Goal: Use online tool/utility

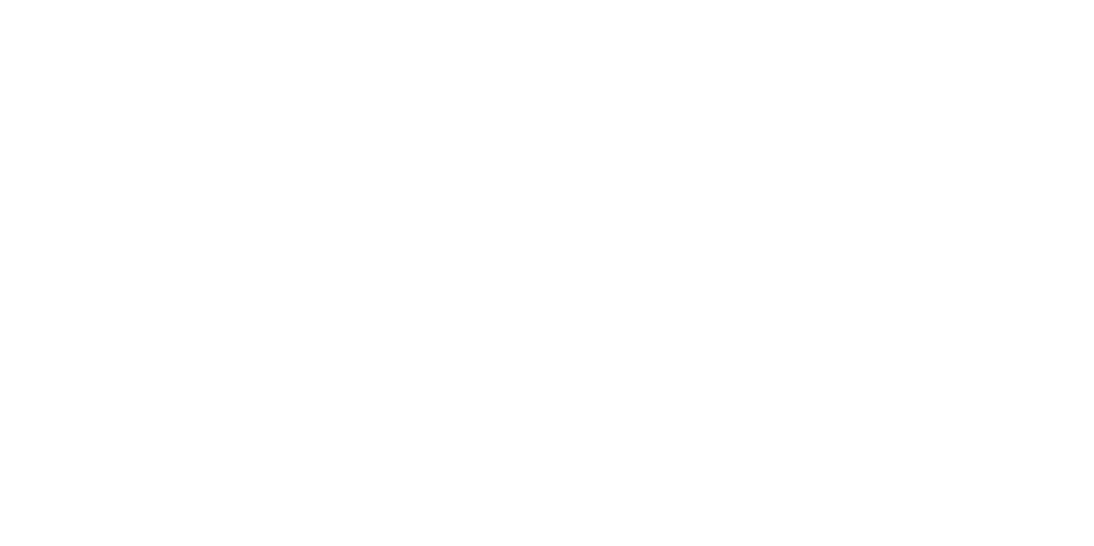
scroll to position [269, 0]
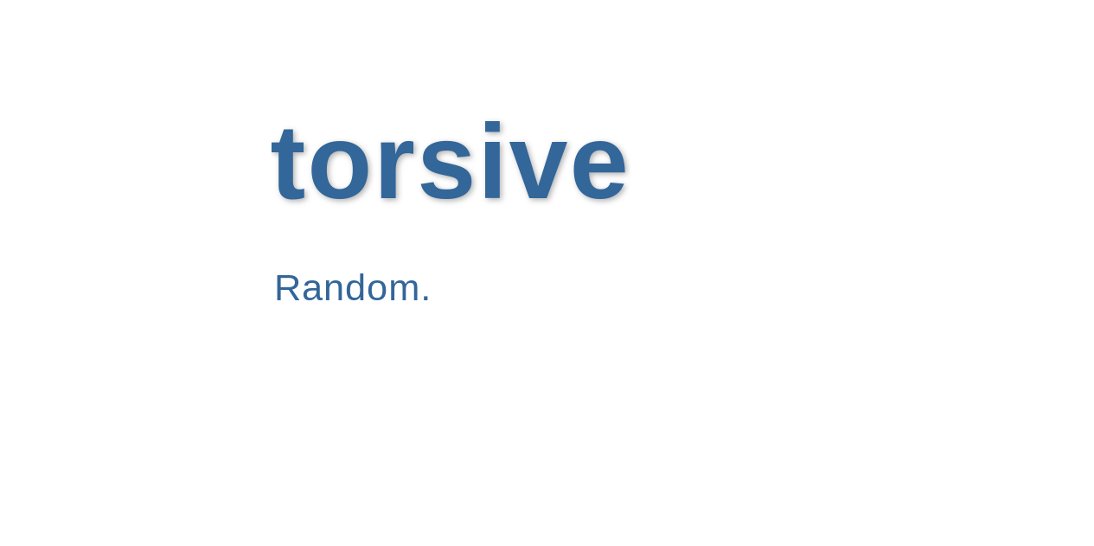
drag, startPoint x: 0, startPoint y: 0, endPoint x: 462, endPoint y: 64, distance: 466.2
click at [462, 64] on div "torsive Random. Link Bar Home Game Moto Life Tech Search This Blog Search" at bounding box center [548, 98] width 886 height 145
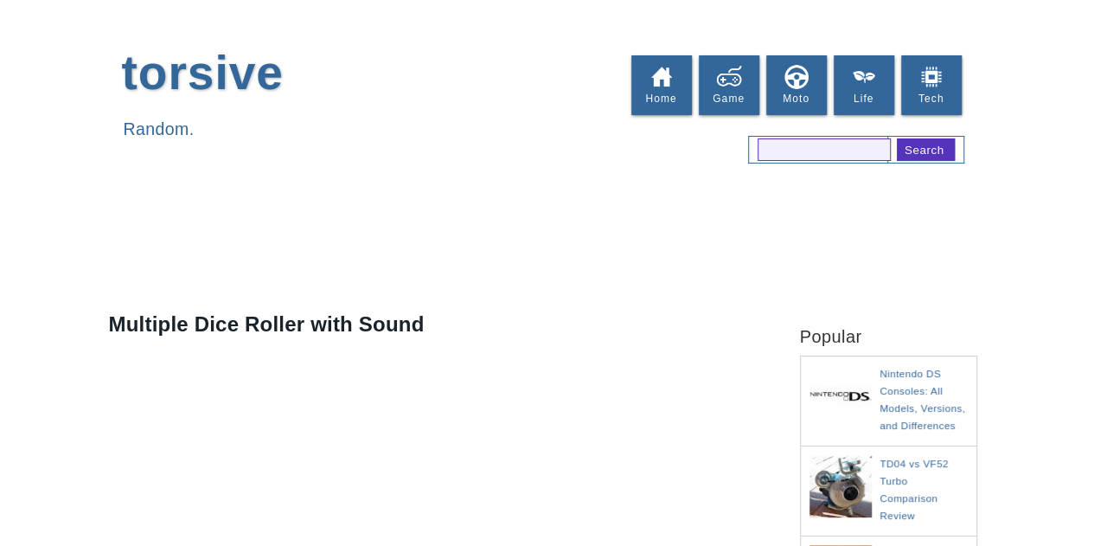
drag, startPoint x: 0, startPoint y: 0, endPoint x: 1036, endPoint y: 120, distance: 1043.0
click at [1036, 120] on div "torsive Random. Link Bar Home Game Moto Life Tech Search This Blog Search" at bounding box center [547, 98] width 1094 height 145
